Goal: Subscribe to service/newsletter

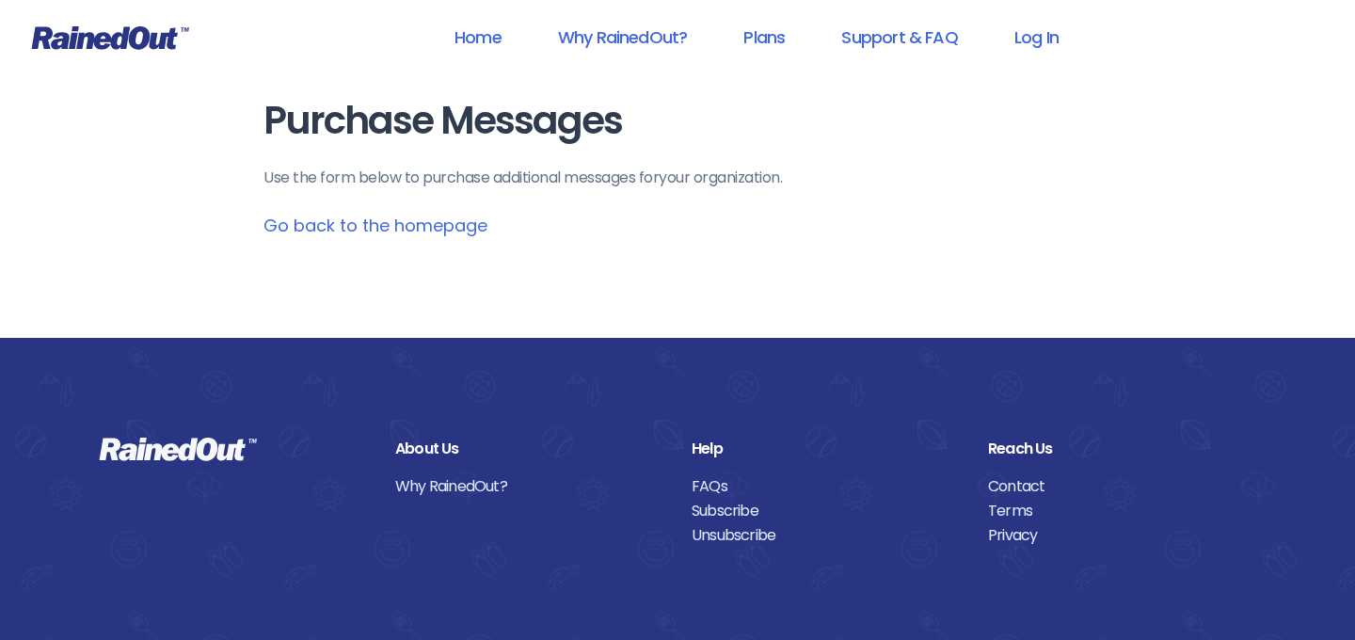
click at [450, 227] on link "Go back to the homepage" at bounding box center [375, 226] width 224 height 24
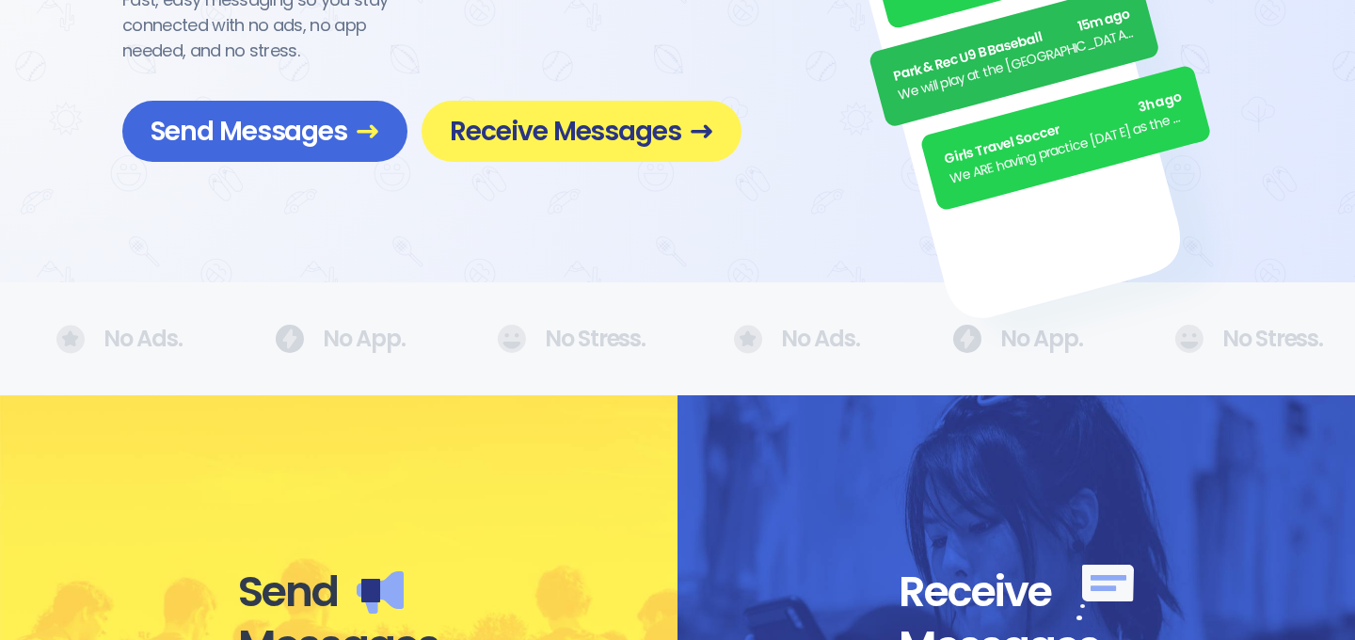
scroll to position [304, 0]
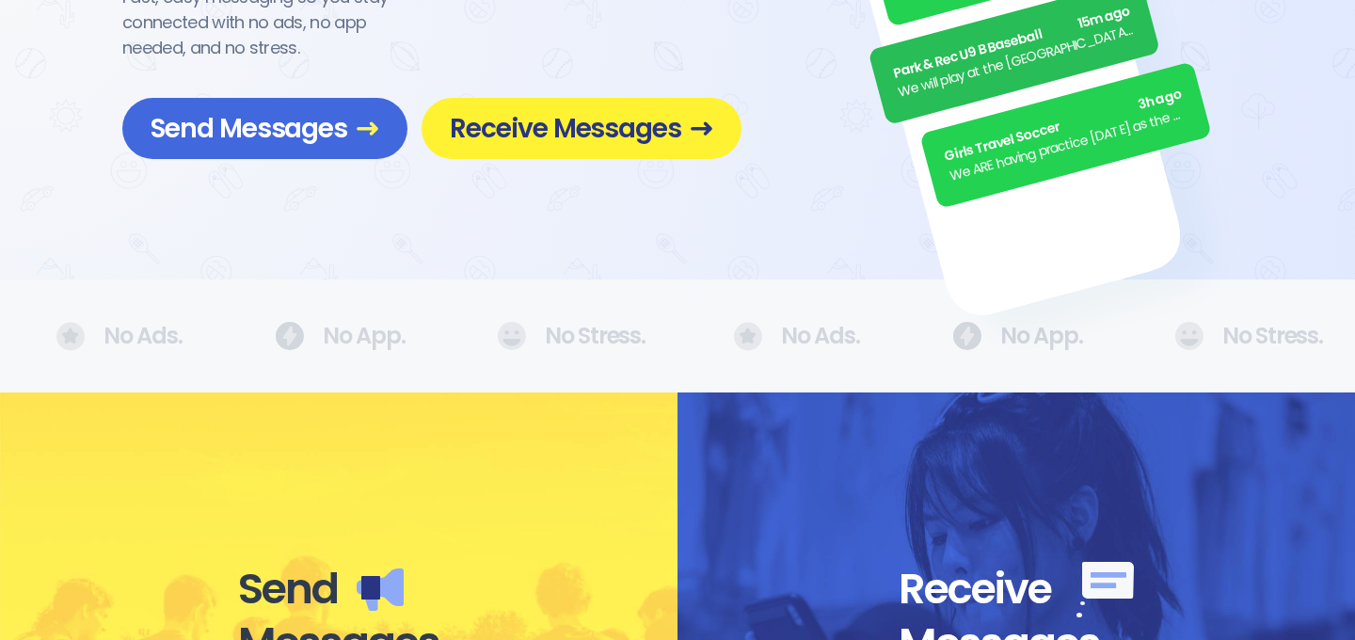
click at [572, 112] on span "Receive Messages" at bounding box center [581, 128] width 263 height 33
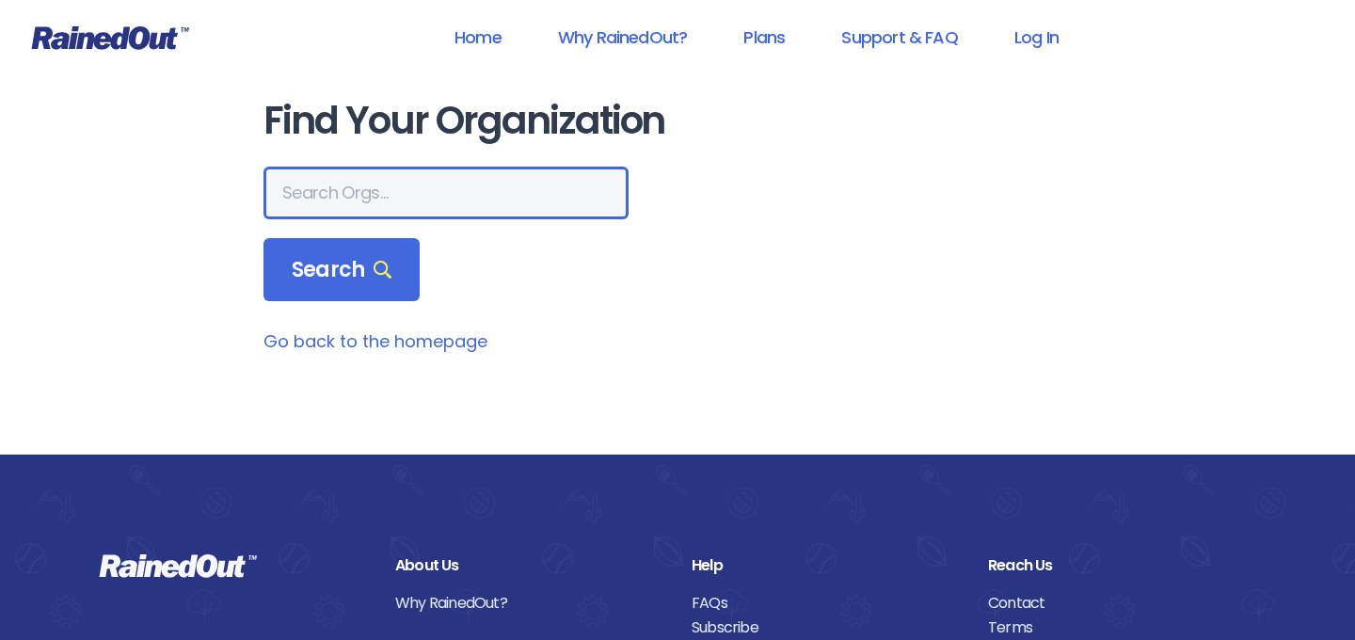
click at [453, 183] on input "text" at bounding box center [445, 193] width 365 height 53
type input "mount pleasant recreation"
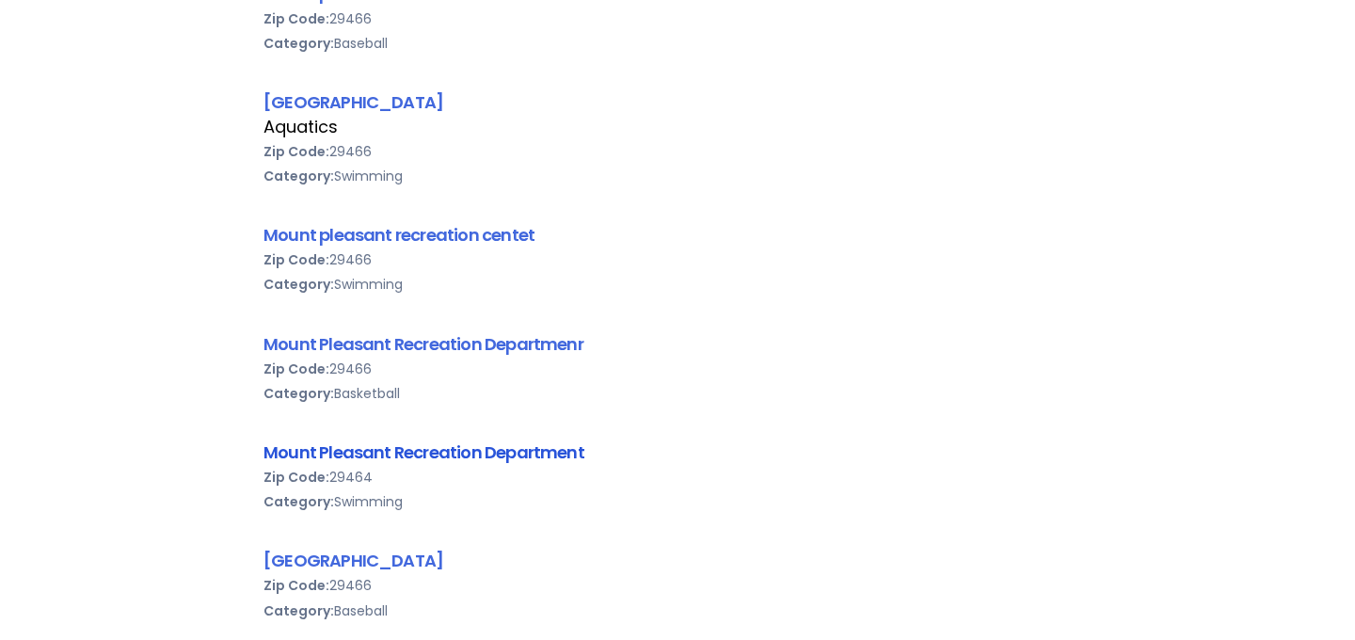
scroll to position [436, 0]
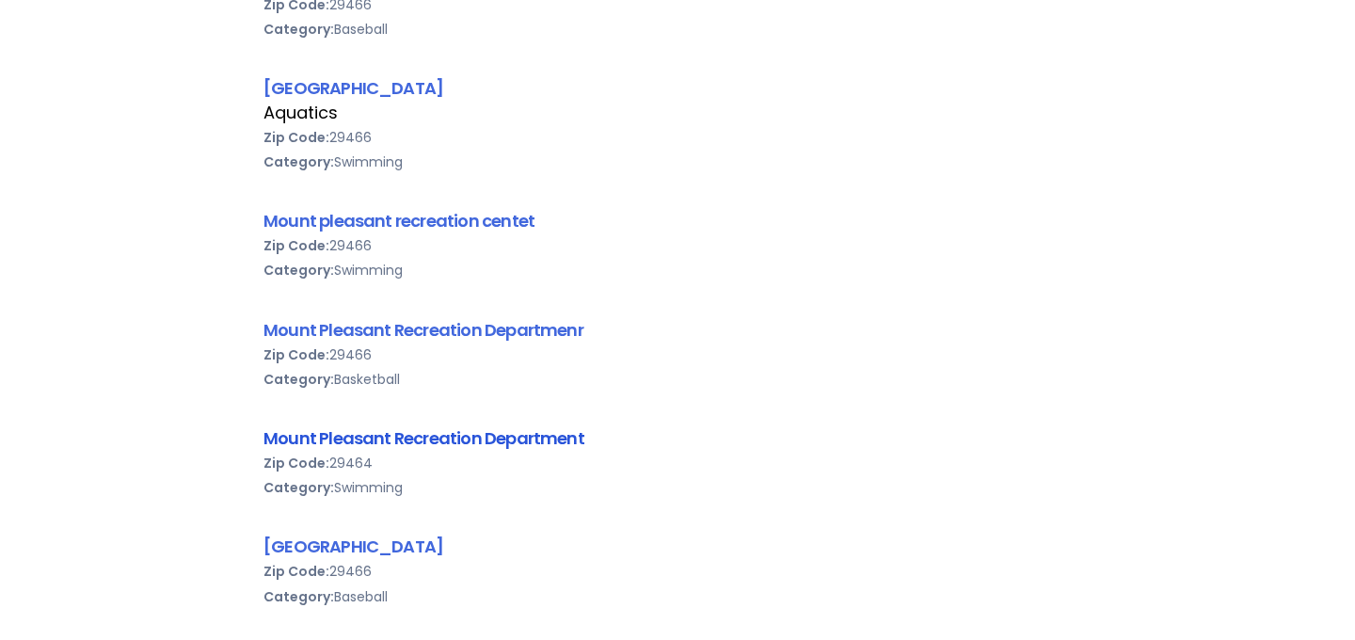
click at [431, 434] on link "Mount Pleasant Recreation Department" at bounding box center [423, 438] width 321 height 24
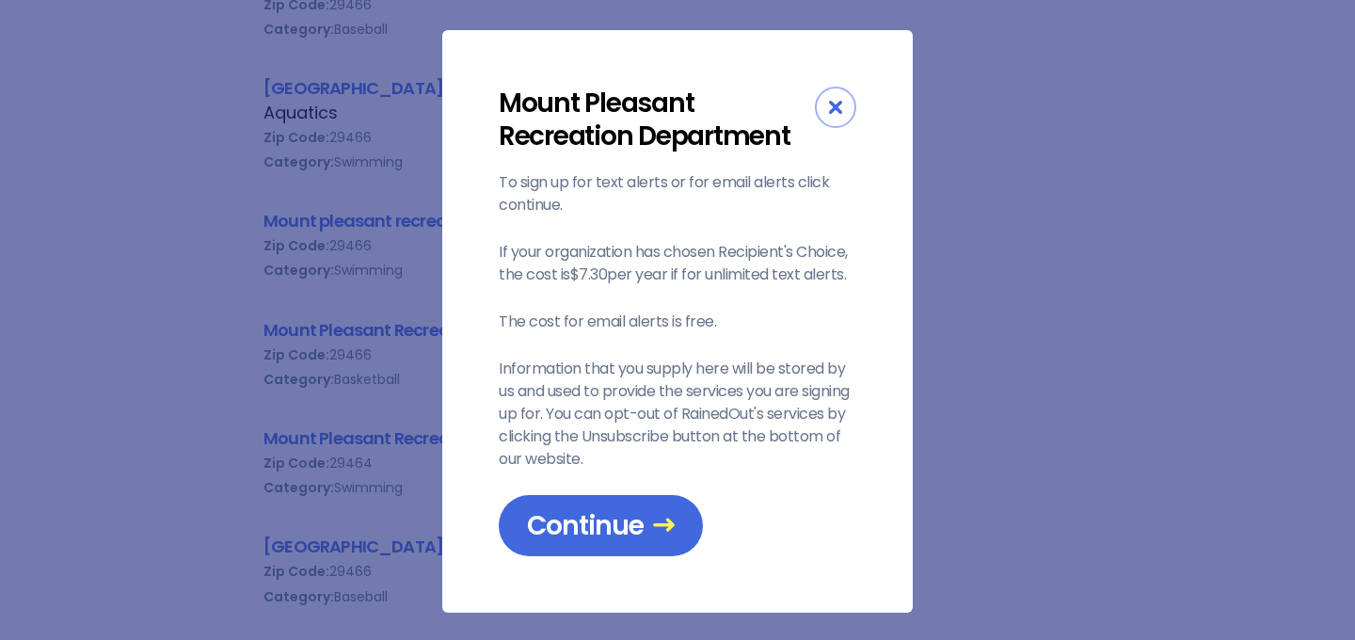
click at [826, 109] on div "Close" at bounding box center [835, 107] width 41 height 41
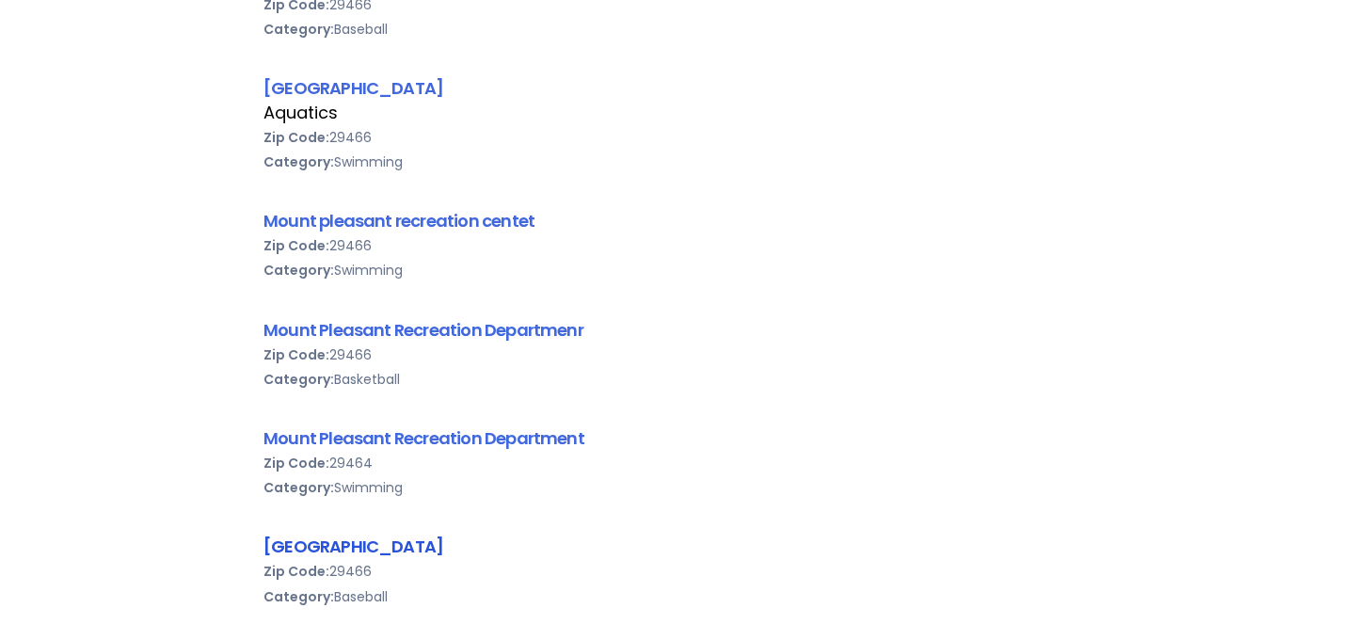
click at [417, 547] on link "[GEOGRAPHIC_DATA]" at bounding box center [353, 546] width 180 height 24
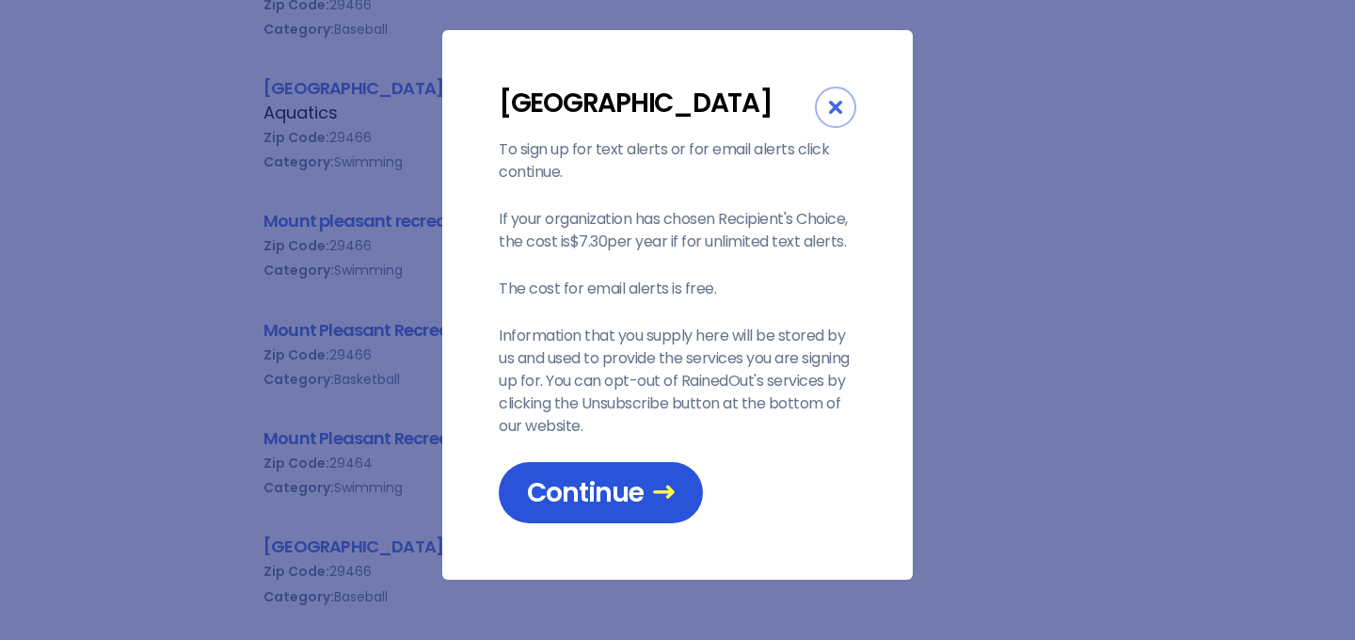
click at [596, 509] on span "Continue" at bounding box center [601, 492] width 148 height 33
